Goal: Task Accomplishment & Management: Use online tool/utility

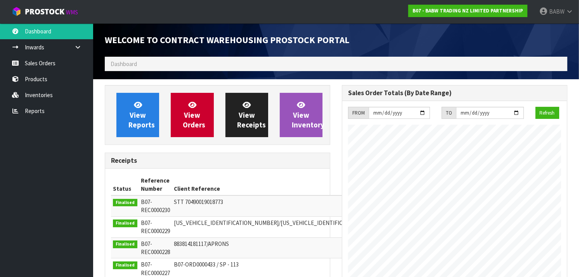
scroll to position [431, 237]
click at [39, 64] on link "Sales Orders" at bounding box center [46, 63] width 93 height 16
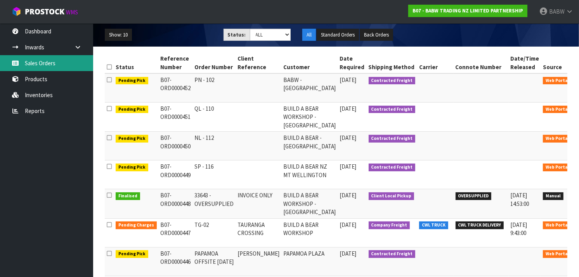
scroll to position [87, 0]
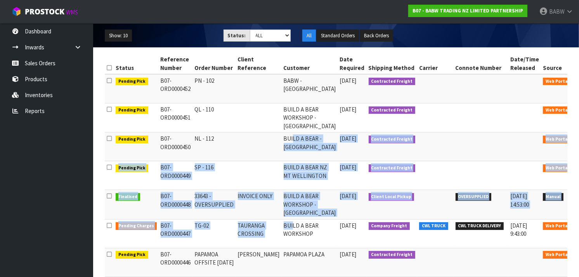
drag, startPoint x: 278, startPoint y: 134, endPoint x: 279, endPoint y: 227, distance: 93.2
click at [279, 227] on tbody "Pending Pick B07-ORD0000452 PN - 102 [GEOGRAPHIC_DATA] - [GEOGRAPHIC_DATA] [DAT…" at bounding box center [350, 218] width 490 height 289
click at [282, 227] on td "BUILD A BEAR WORKSHOP" at bounding box center [310, 233] width 56 height 29
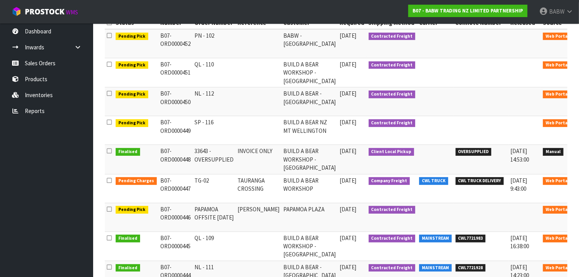
scroll to position [136, 0]
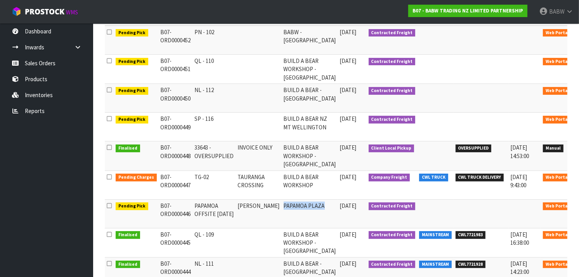
drag, startPoint x: 271, startPoint y: 208, endPoint x: 320, endPoint y: 207, distance: 49.7
click at [320, 207] on tr "Pending Pick B07-ORD0000446 PAPAMOA OFFSITE [DATE] [PERSON_NAME] PLAZA [DATE] C…" at bounding box center [350, 213] width 490 height 29
drag, startPoint x: 320, startPoint y: 207, endPoint x: 298, endPoint y: 212, distance: 22.7
click at [298, 212] on td "PAPAMOA PLAZA" at bounding box center [310, 213] width 56 height 29
drag, startPoint x: 249, startPoint y: 208, endPoint x: 156, endPoint y: 208, distance: 93.2
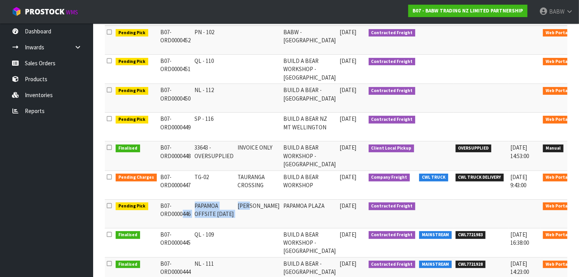
click at [156, 208] on tr "Pending Pick B07-ORD0000446 PAPAMOA OFFSITE [DATE] [PERSON_NAME] PLAZA [DATE] C…" at bounding box center [350, 213] width 490 height 29
click at [159, 208] on td "B07-ORD0000446" at bounding box center [176, 213] width 34 height 29
drag, startPoint x: 156, startPoint y: 208, endPoint x: 347, endPoint y: 213, distance: 191.1
click at [347, 213] on tr "Pending Pick B07-ORD0000446 PAPAMOA OFFSITE [DATE] [PERSON_NAME] PLAZA [DATE] C…" at bounding box center [350, 213] width 490 height 29
click at [347, 213] on td "[DATE]" at bounding box center [352, 213] width 29 height 29
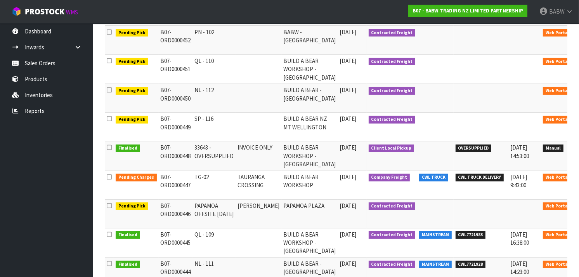
drag, startPoint x: 347, startPoint y: 213, endPoint x: 159, endPoint y: 223, distance: 188.2
click at [159, 223] on tr "Pending Pick B07-ORD0000446 PAPAMOA OFFSITE [DATE] [PERSON_NAME] PLAZA [DATE] C…" at bounding box center [350, 213] width 490 height 29
click at [579, 208] on icon at bounding box center [585, 207] width 6 height 5
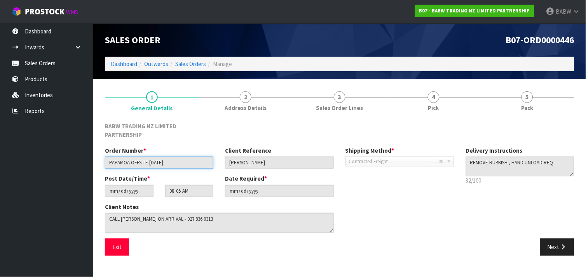
click at [171, 156] on input "PAPAMOA OFFSITE [DATE]" at bounding box center [159, 162] width 108 height 12
click at [553, 238] on button "Next" at bounding box center [557, 246] width 34 height 17
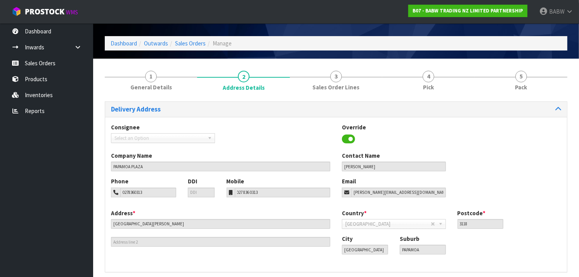
scroll to position [23, 0]
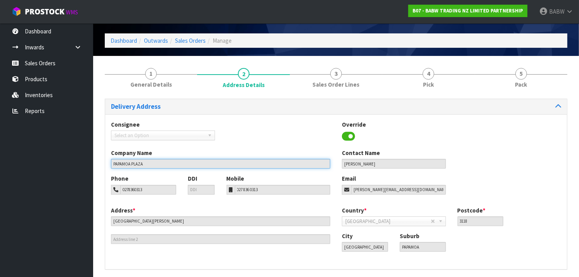
click at [281, 168] on input "PAPAMOA PLAZA" at bounding box center [220, 164] width 219 height 10
click at [252, 162] on input "PAPAMOA PLAZA" at bounding box center [220, 164] width 219 height 10
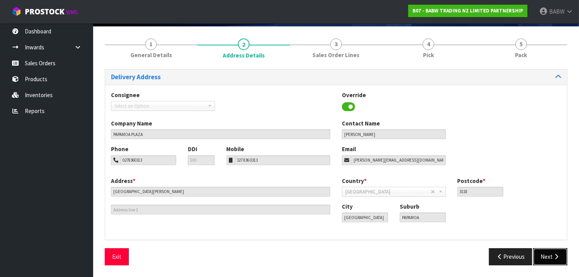
click at [556, 263] on button "Next" at bounding box center [551, 256] width 34 height 17
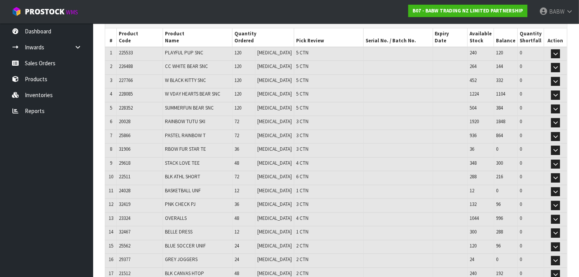
scroll to position [111, 0]
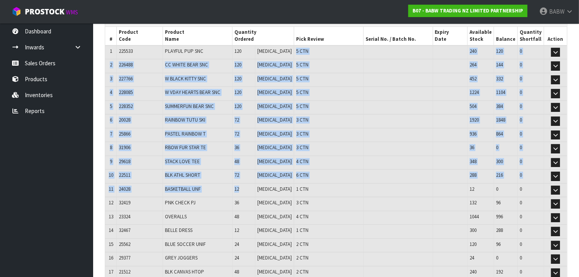
drag, startPoint x: 277, startPoint y: 50, endPoint x: 265, endPoint y: 192, distance: 142.6
click at [265, 192] on table "# Product Code Product Name Quantity Ordered Pick Review Serial No. / Batch No.…" at bounding box center [336, 243] width 462 height 432
click at [256, 192] on td "12" at bounding box center [243, 190] width 23 height 14
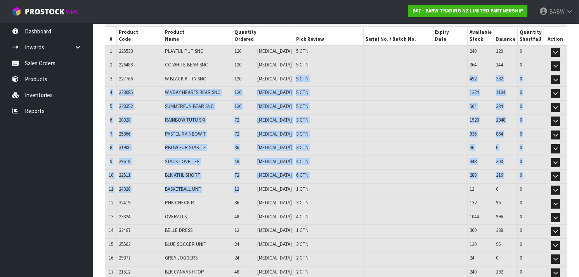
drag, startPoint x: 265, startPoint y: 192, endPoint x: 282, endPoint y: 73, distance: 120.3
click at [282, 73] on table "# Product Code Product Name Quantity Ordered Pick Review Serial No. / Batch No.…" at bounding box center [336, 243] width 462 height 432
click at [294, 73] on td "5 CTN" at bounding box center [329, 80] width 70 height 14
drag, startPoint x: 282, startPoint y: 73, endPoint x: 270, endPoint y: 179, distance: 107.4
click at [270, 179] on table "# Product Code Product Name Quantity Ordered Pick Review Serial No. / Batch No.…" at bounding box center [336, 243] width 462 height 432
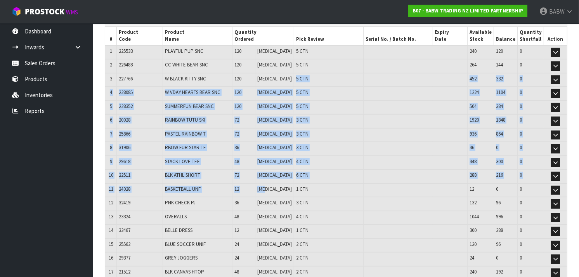
click at [270, 183] on td "[MEDICAL_DATA]" at bounding box center [275, 190] width 39 height 14
